Goal: Check status: Check status

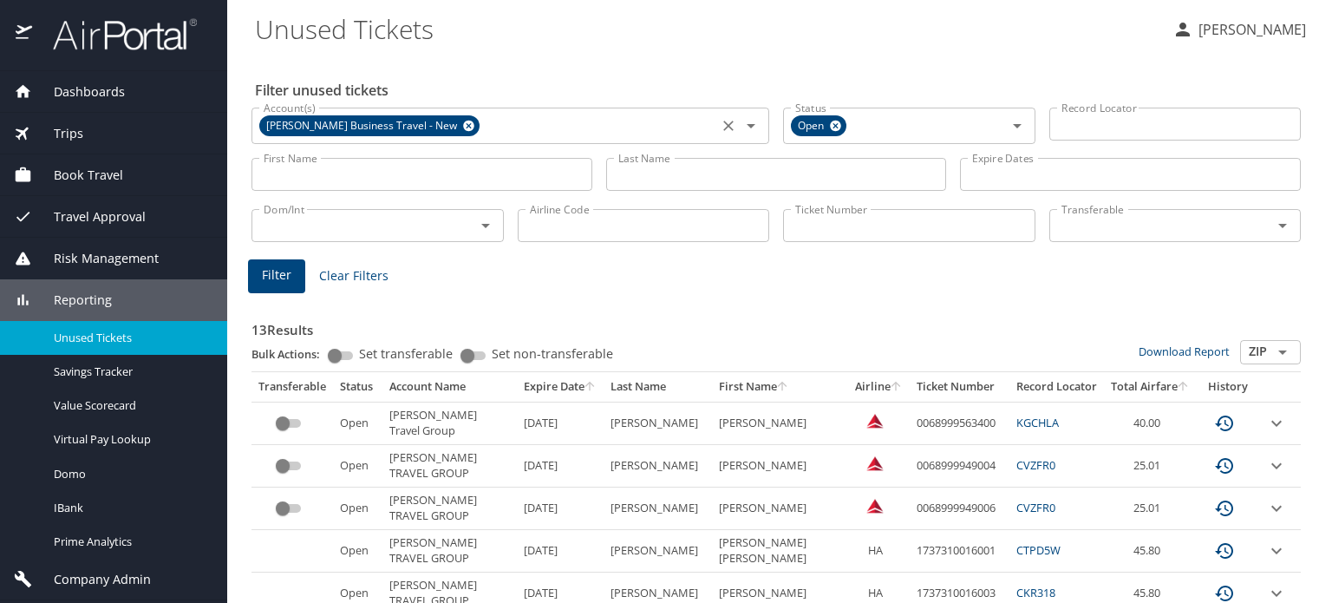
click at [463, 129] on icon at bounding box center [468, 126] width 11 height 11
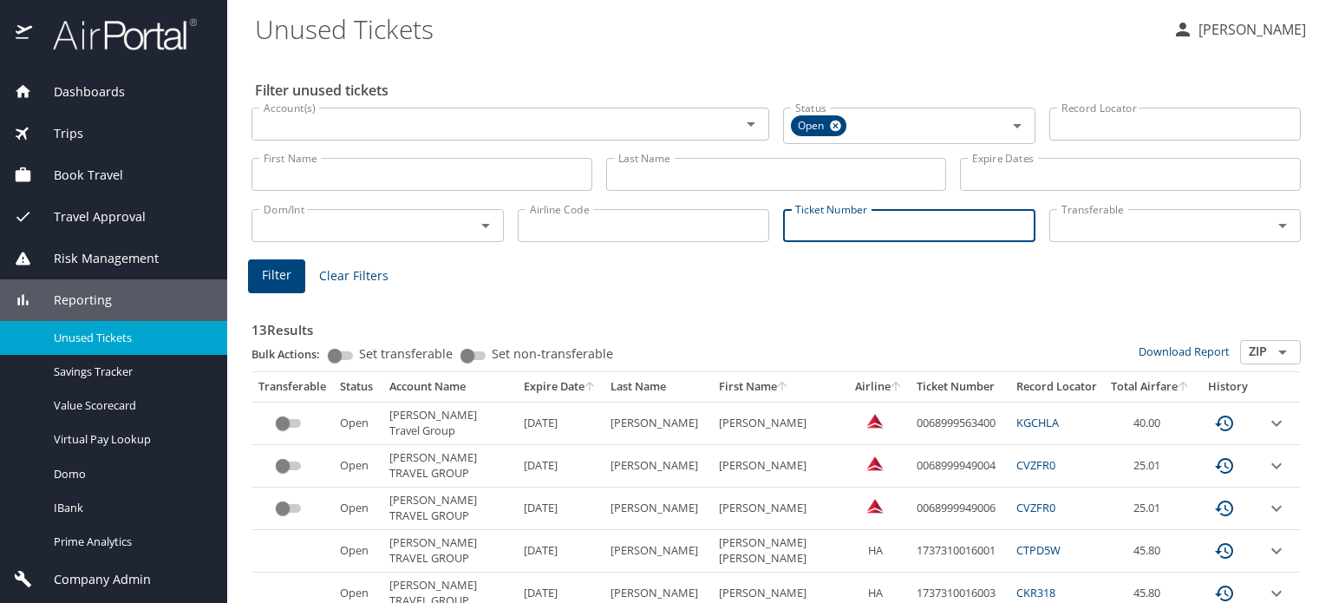
click at [803, 225] on input "Ticket Number" at bounding box center [909, 225] width 252 height 33
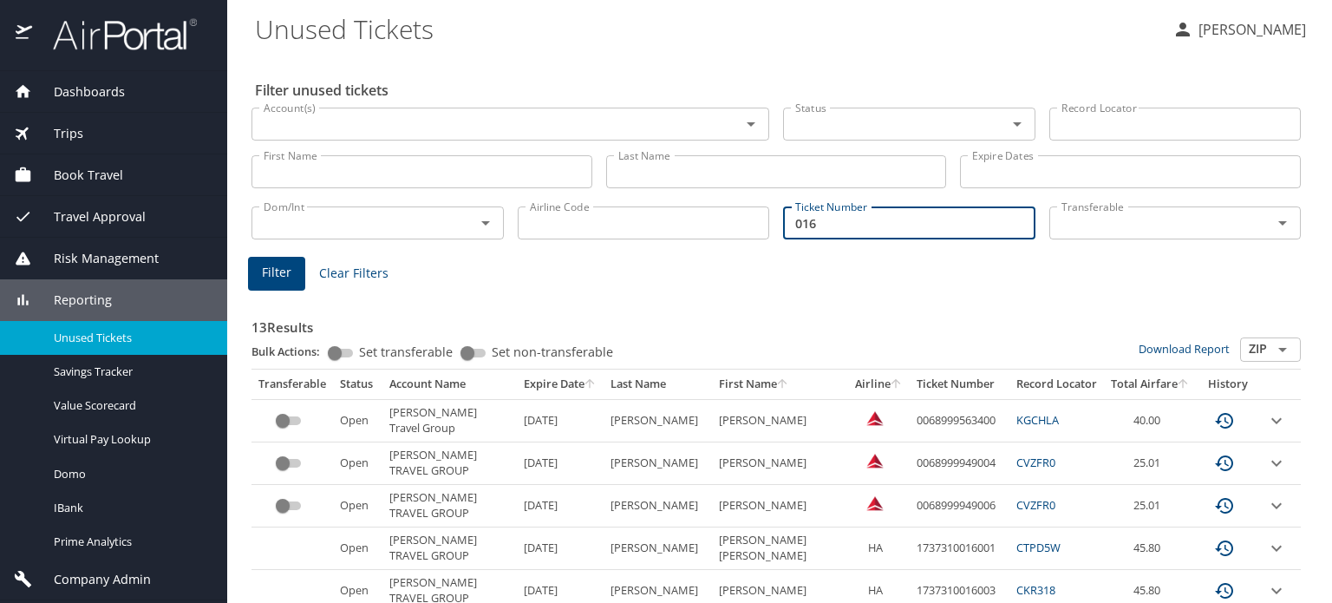
paste input "7141045647"
type input "0167141045647"
click at [276, 271] on span "Filter" at bounding box center [276, 273] width 29 height 22
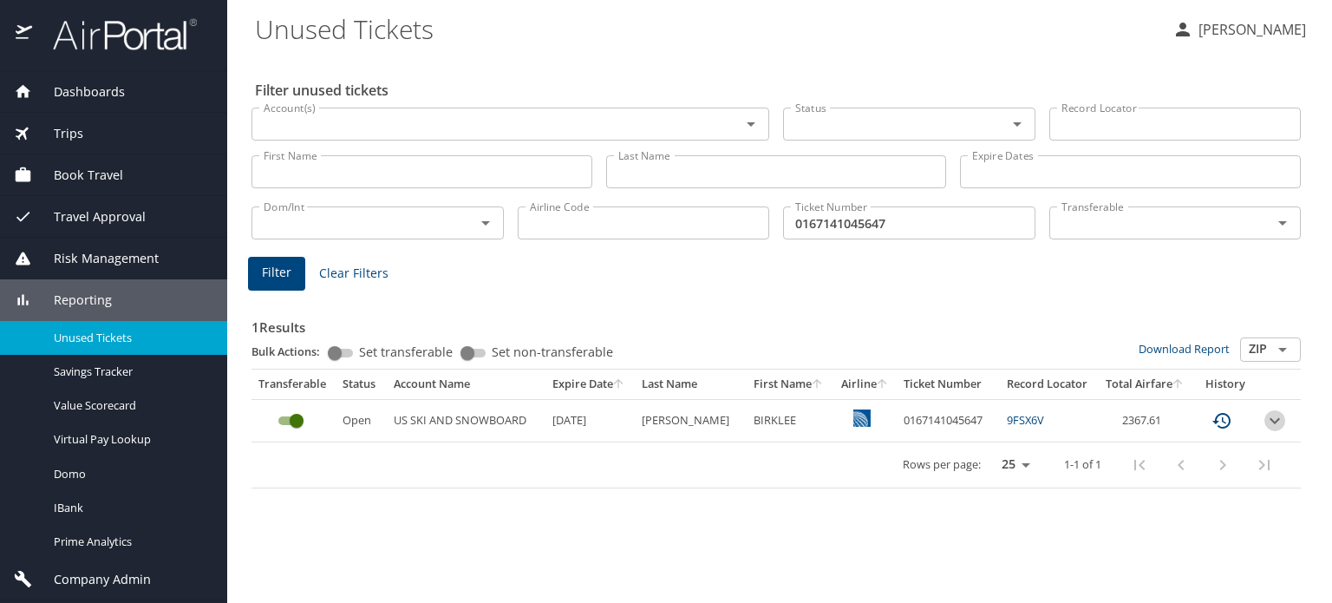
click at [1269, 414] on icon "expand row" at bounding box center [1274, 420] width 21 height 21
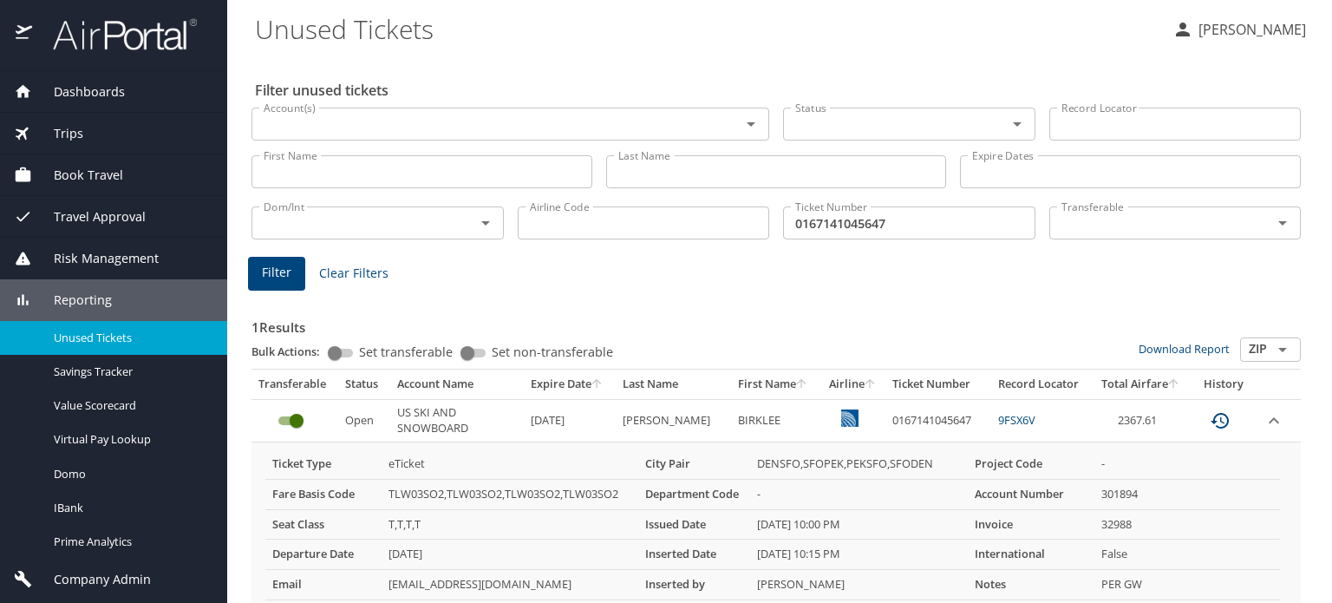
click at [998, 415] on link "9FSX6V" at bounding box center [1016, 420] width 37 height 16
click at [911, 412] on td "0167141045647" at bounding box center [938, 420] width 106 height 42
copy td "0167141045647"
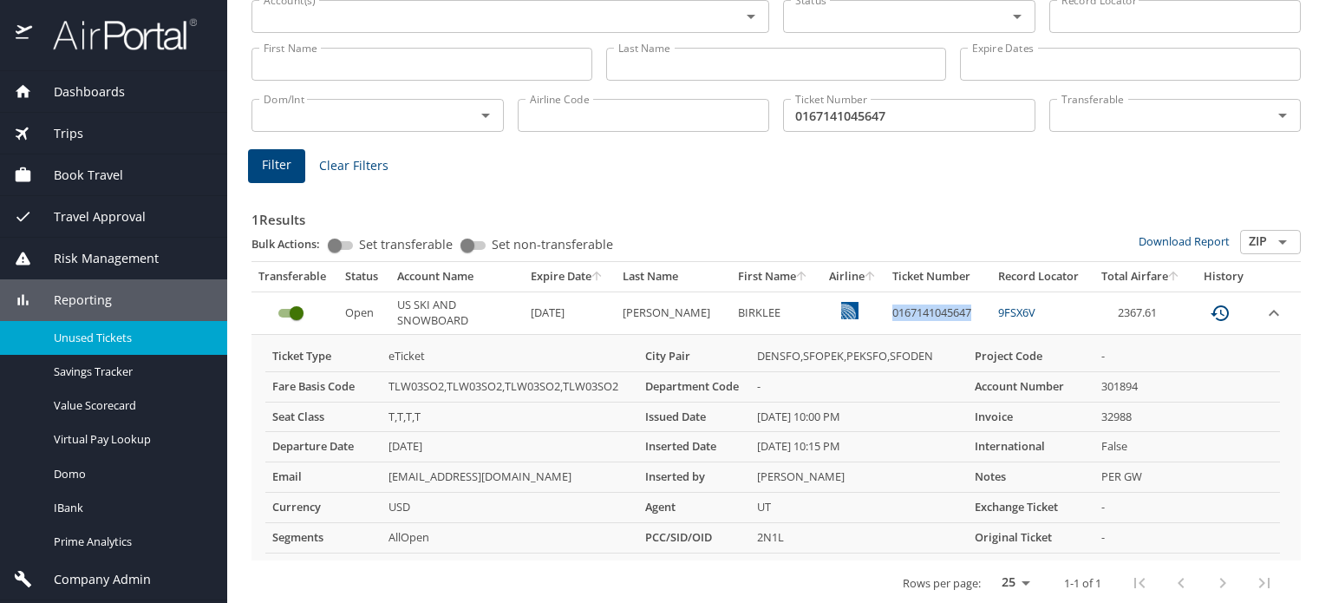
scroll to position [115, 0]
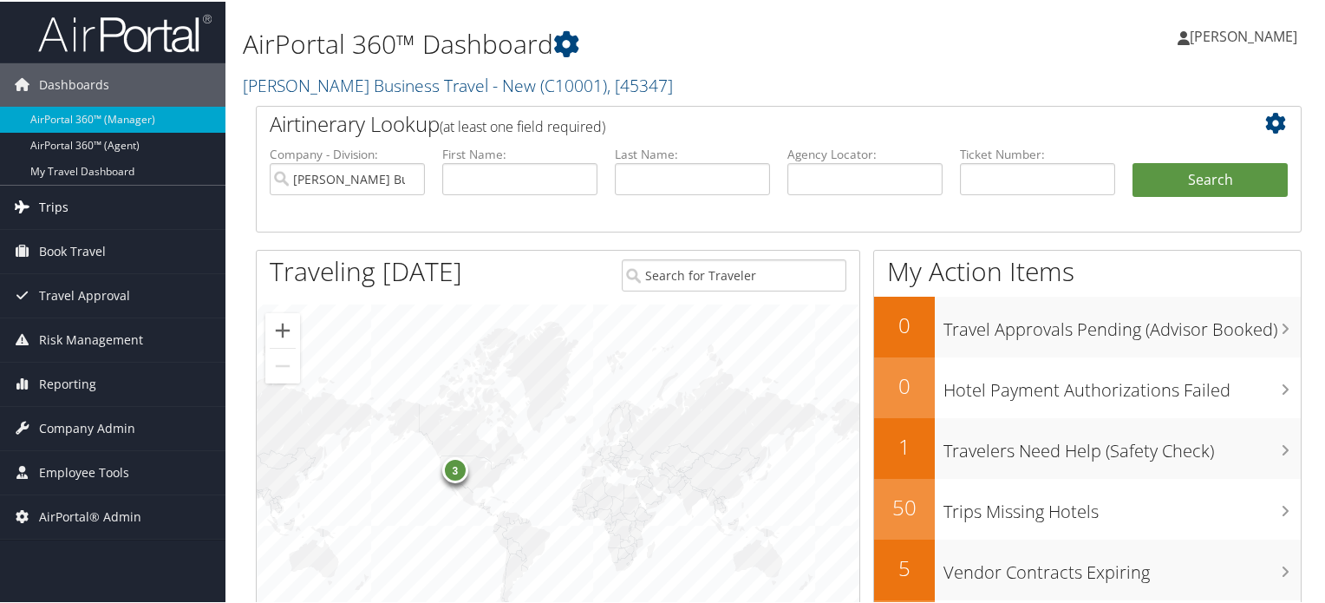
click at [67, 204] on link "Trips" at bounding box center [112, 205] width 225 height 43
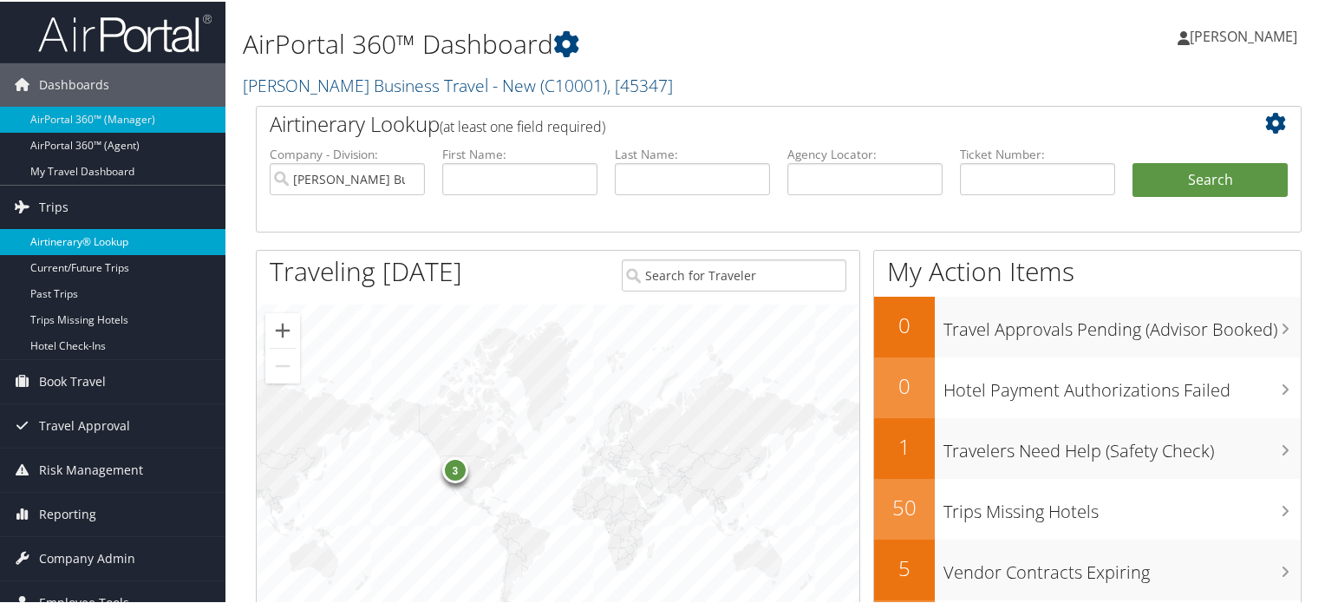
click at [69, 236] on link "Airtinerary® Lookup" at bounding box center [112, 240] width 225 height 26
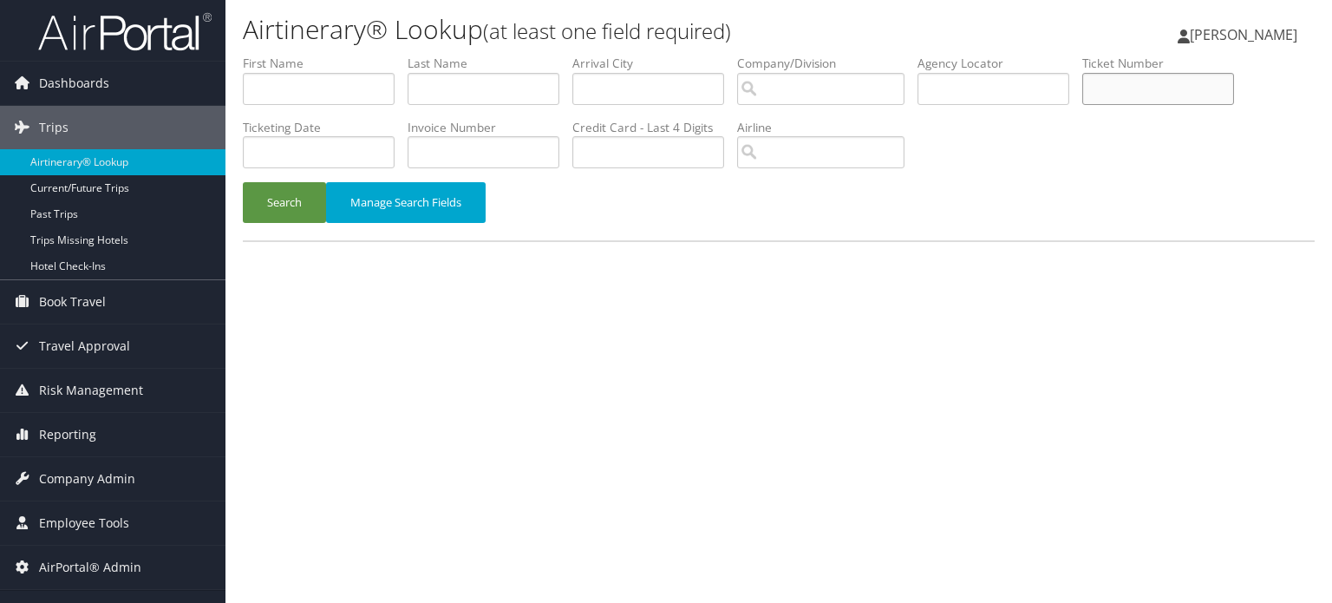
click at [1167, 88] on input "text" at bounding box center [1158, 89] width 152 height 32
paste input "0167141045647"
type input "0167141045647"
click at [310, 206] on button "Search" at bounding box center [284, 202] width 83 height 41
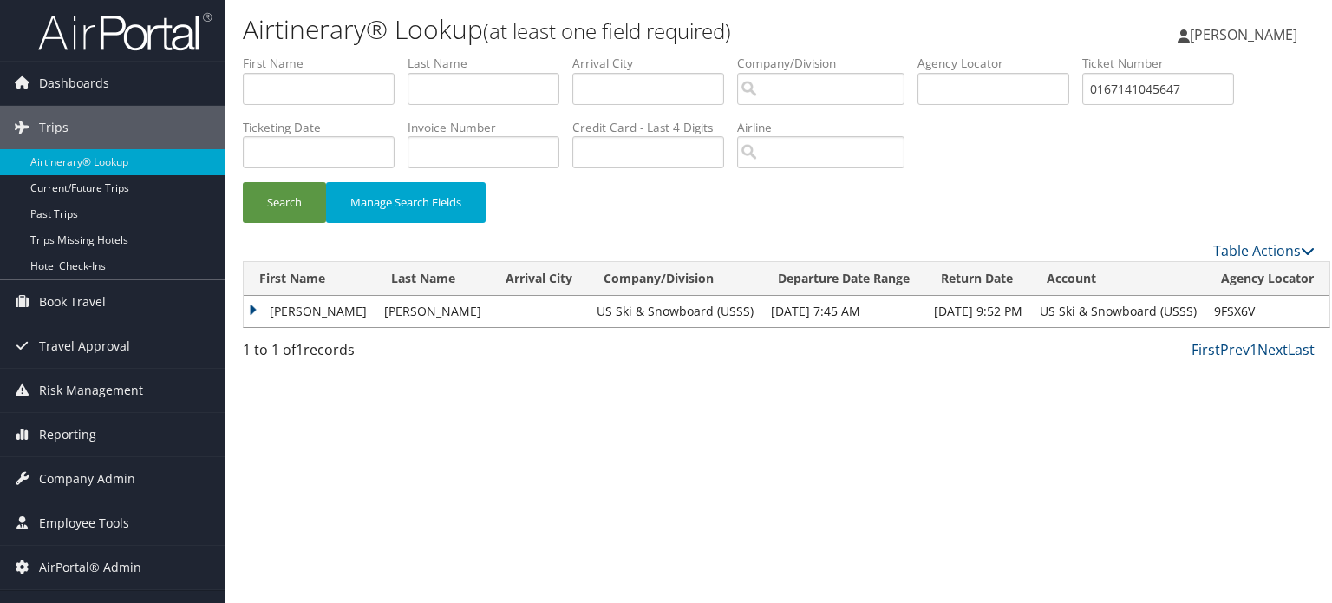
click at [256, 311] on td "BIRK LEE" at bounding box center [310, 311] width 132 height 31
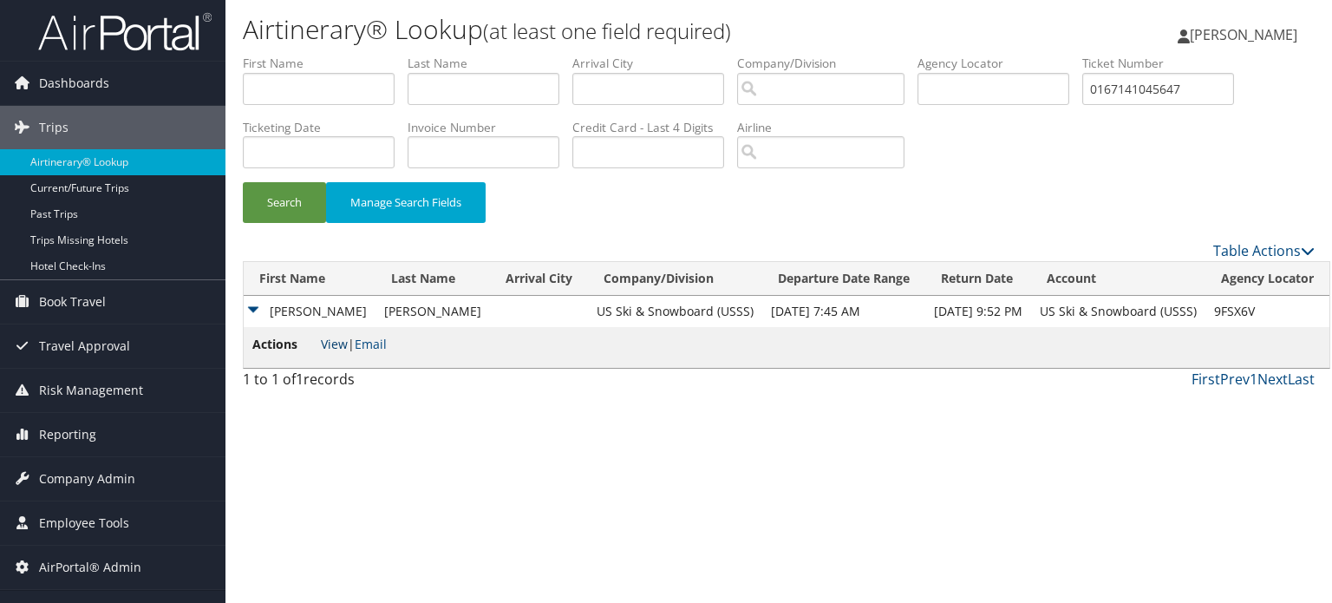
click at [340, 346] on link "View" at bounding box center [334, 344] width 27 height 16
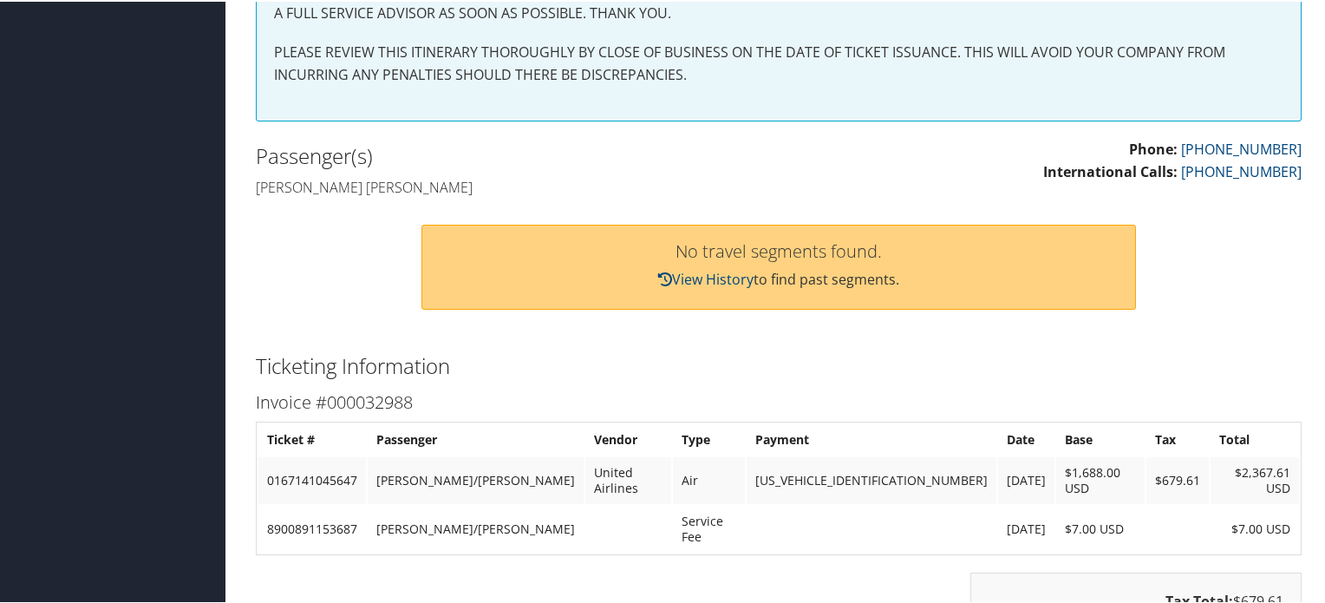
scroll to position [347, 0]
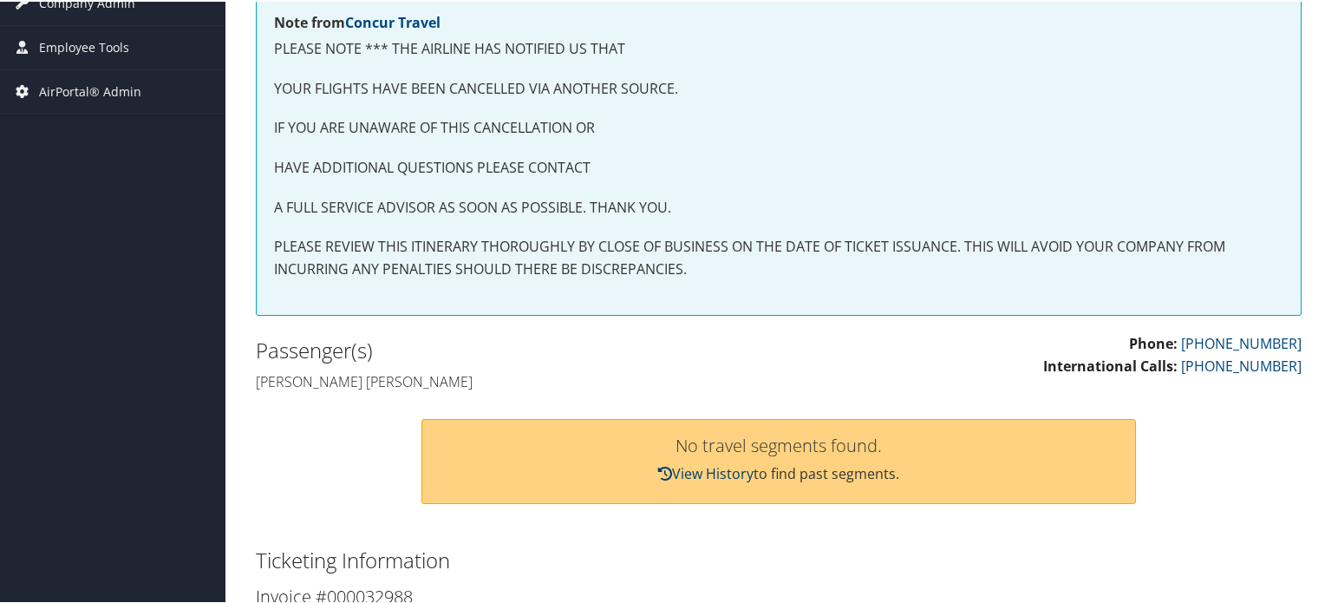
click at [726, 464] on link "View History" at bounding box center [705, 471] width 95 height 19
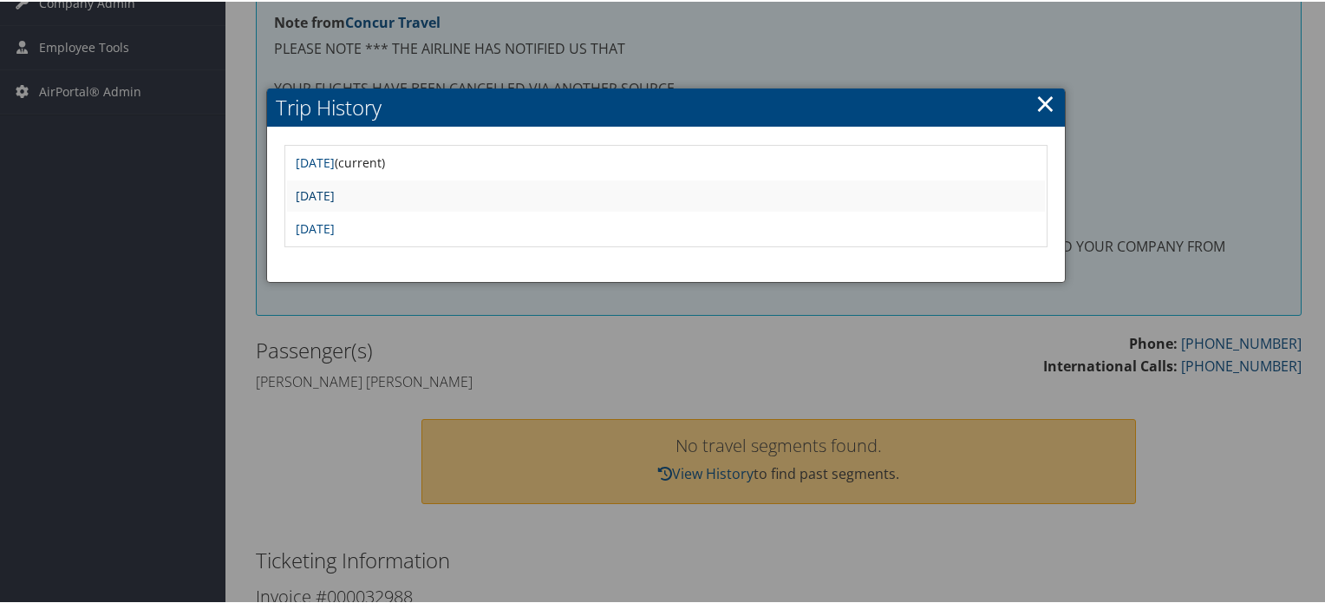
click at [334, 188] on link "Thu Oct 31 13:34:28 MDT 2024" at bounding box center [315, 194] width 39 height 16
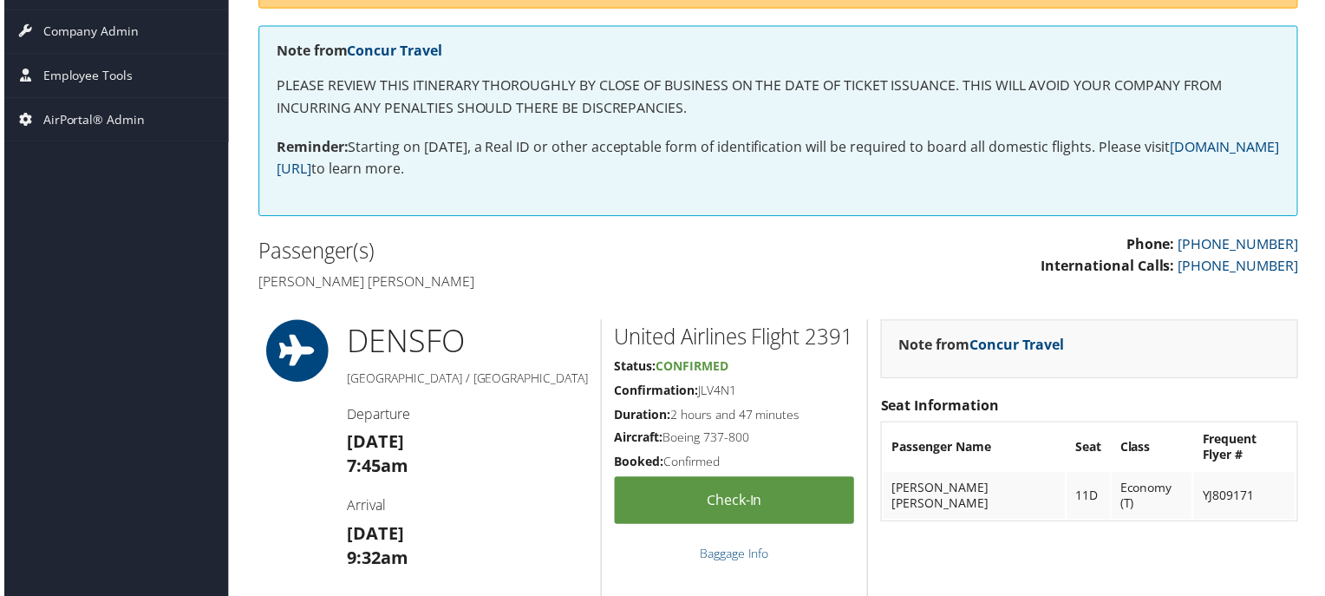
scroll to position [347, 0]
